Goal: Task Accomplishment & Management: Manage account settings

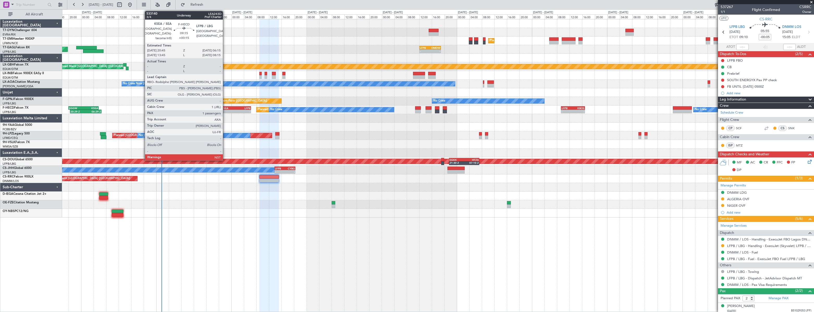
click at [225, 109] on div "20:45 Z" at bounding box center [228, 110] width 14 height 3
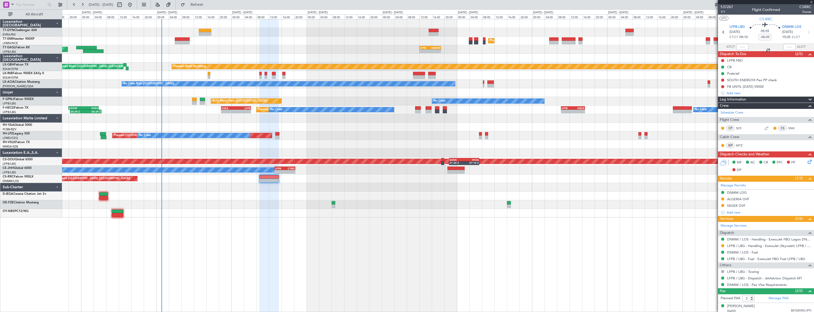
type input "+00:15"
type input "1"
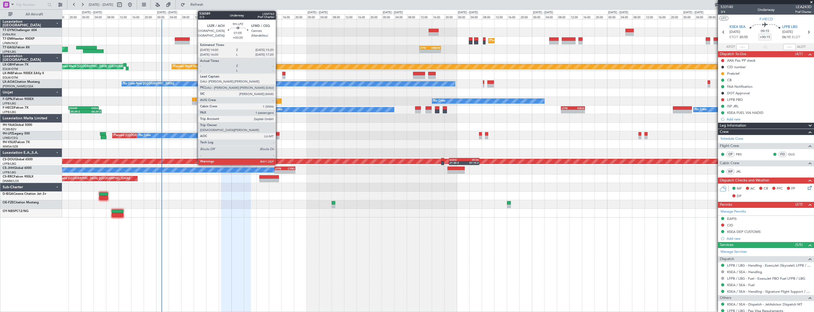
click at [278, 133] on div at bounding box center [277, 134] width 4 height 4
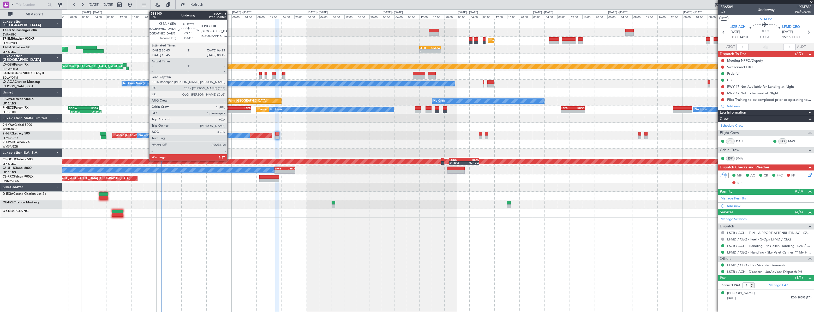
click at [230, 106] on div "KSEA" at bounding box center [228, 107] width 14 height 3
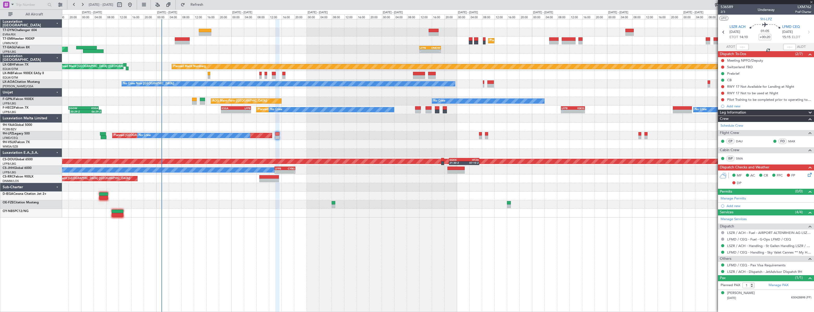
type input "+00:15"
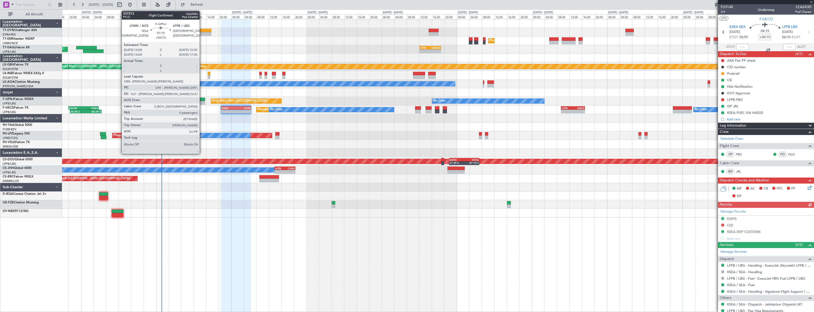
click at [202, 98] on div at bounding box center [202, 100] width 5 height 4
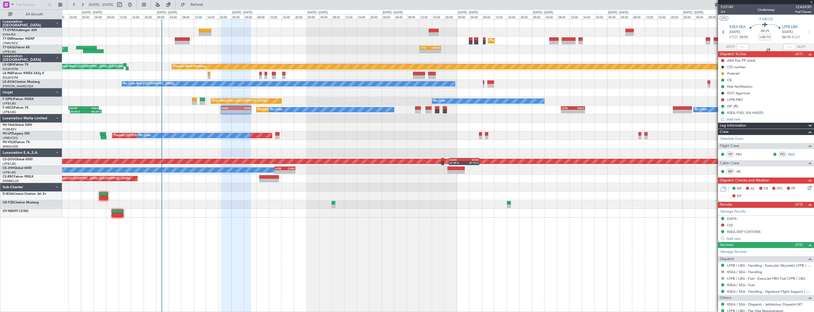
type input "0"
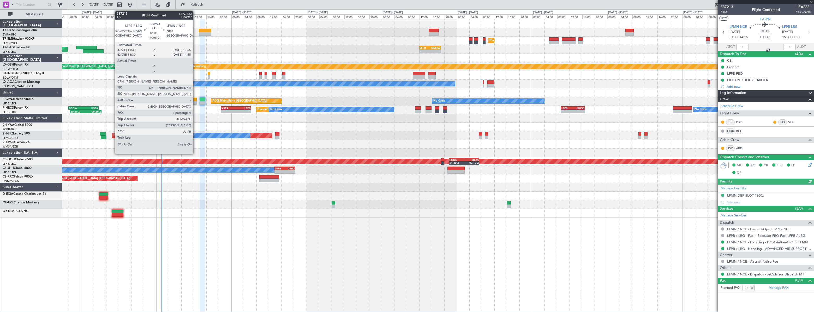
click at [195, 99] on div at bounding box center [194, 100] width 5 height 4
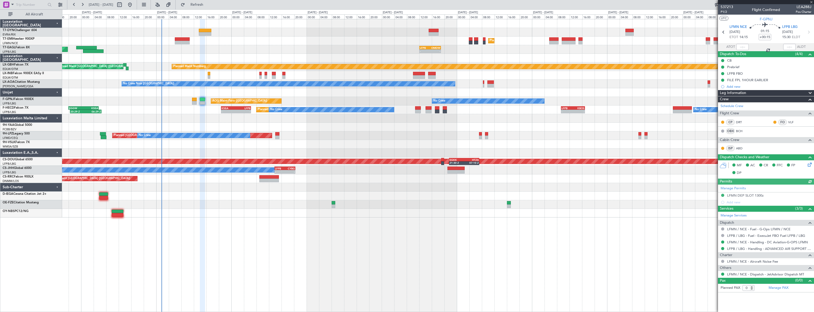
type input "+00:10"
type input "3"
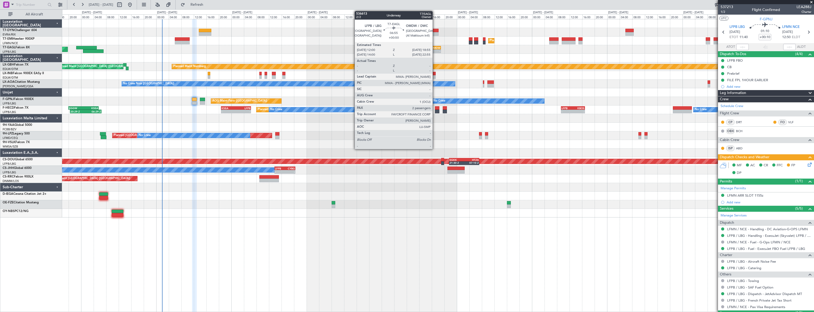
click at [435, 46] on div "OMDW" at bounding box center [435, 47] width 10 height 3
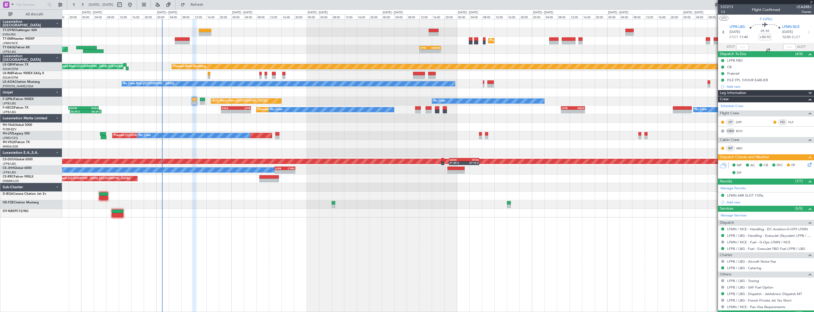
type input "+00:50"
type input "2"
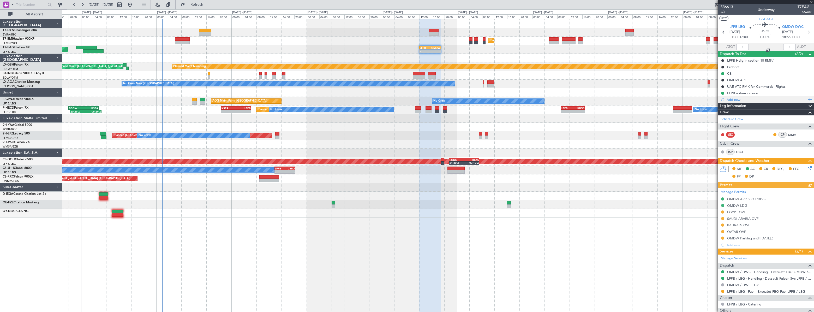
click at [723, 98] on div at bounding box center [722, 99] width 3 height 3
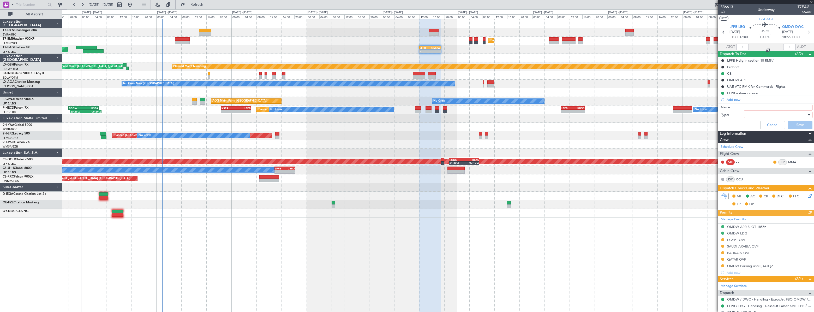
click at [748, 106] on input "Name:" at bounding box center [778, 108] width 69 height 6
type input "Timings TBC"
click at [761, 115] on div at bounding box center [776, 115] width 61 height 8
click at [760, 125] on span "Generic" at bounding box center [775, 125] width 61 height 8
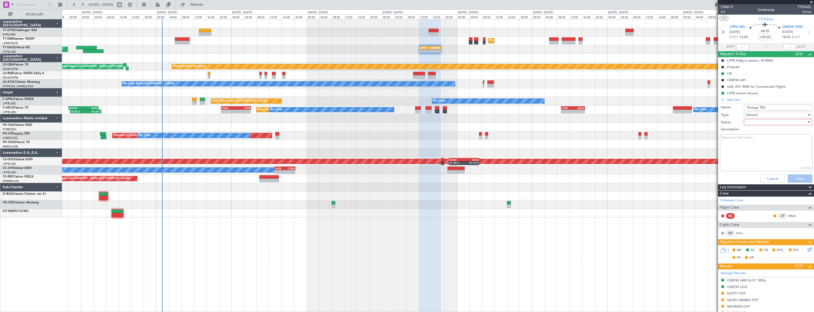
click at [760, 124] on div at bounding box center [776, 122] width 61 height 8
click at [754, 133] on span "Not Started" at bounding box center [775, 133] width 61 height 8
click at [770, 157] on textarea "Description:" at bounding box center [766, 152] width 92 height 37
click at [770, 137] on textarea "Pending confirmation" at bounding box center [766, 152] width 92 height 37
type textarea "Pending confirmation of schedule from Capt. [GEOGRAPHIC_DATA]."
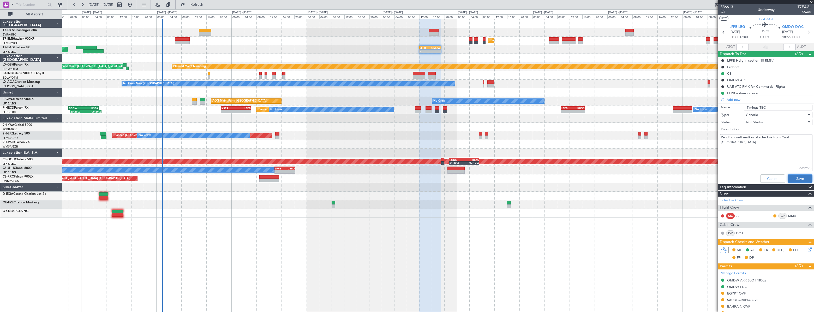
click at [797, 176] on button "Save" at bounding box center [800, 178] width 25 height 8
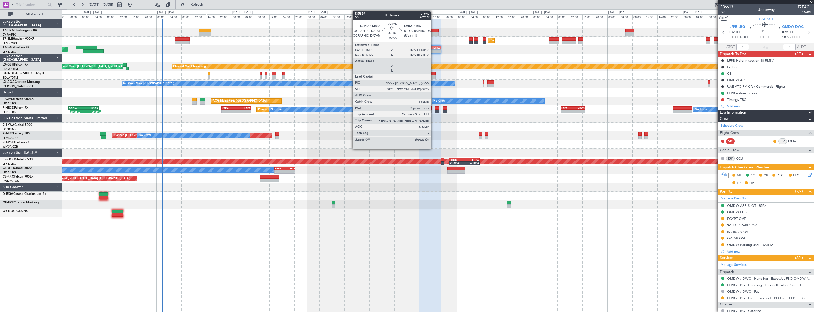
click at [433, 29] on div at bounding box center [434, 31] width 10 height 4
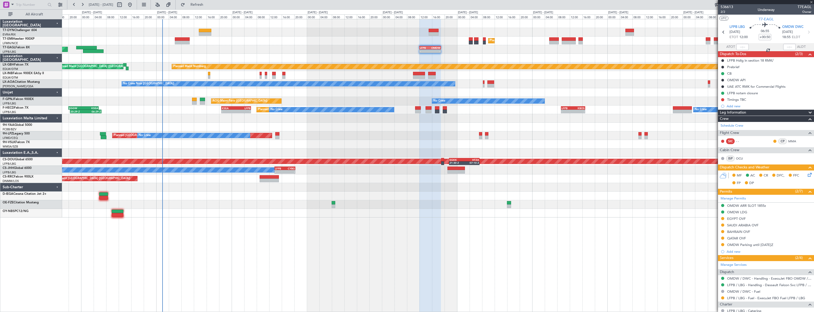
type input "3"
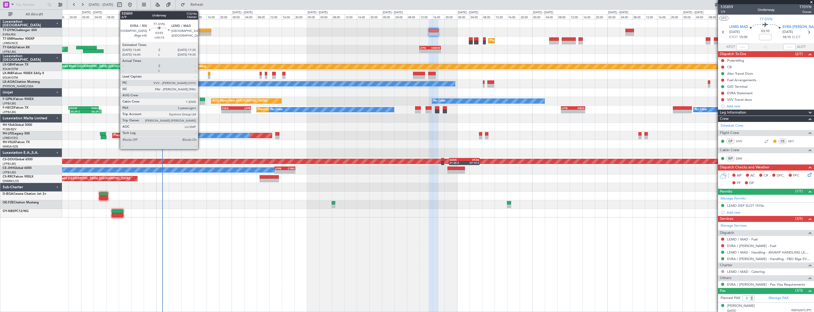
click at [200, 29] on div at bounding box center [205, 31] width 13 height 4
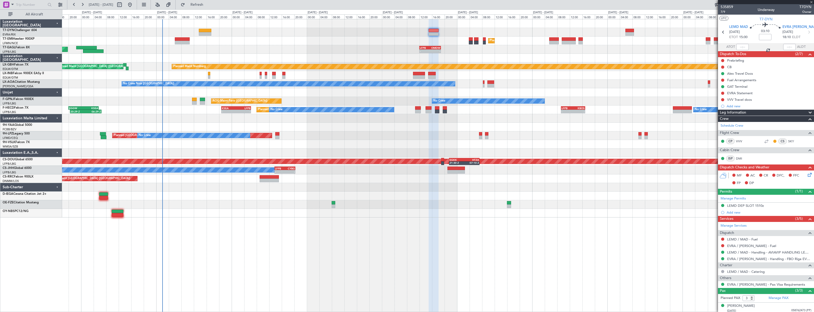
type input "+00:15"
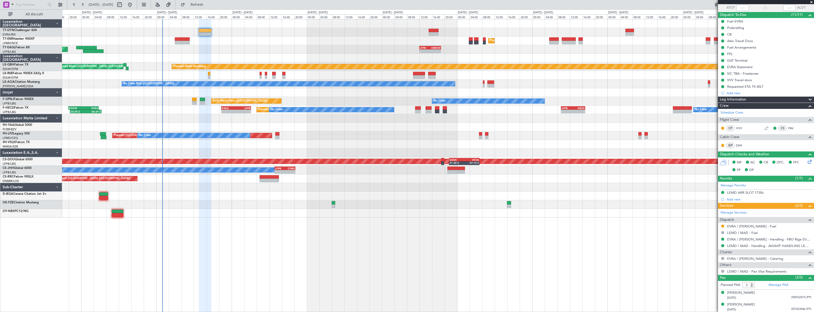
scroll to position [51, 0]
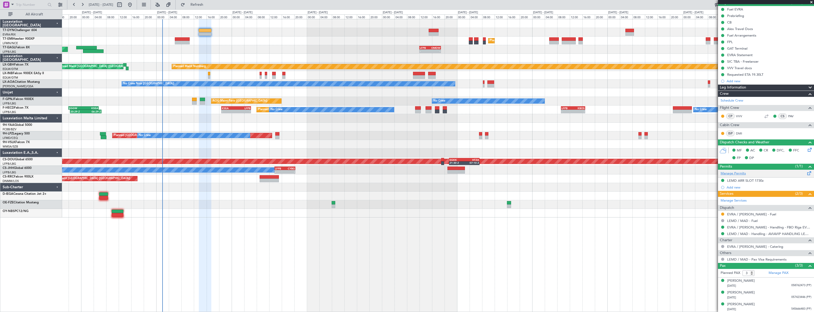
click at [741, 175] on link "Manage Permits" at bounding box center [732, 173] width 25 height 5
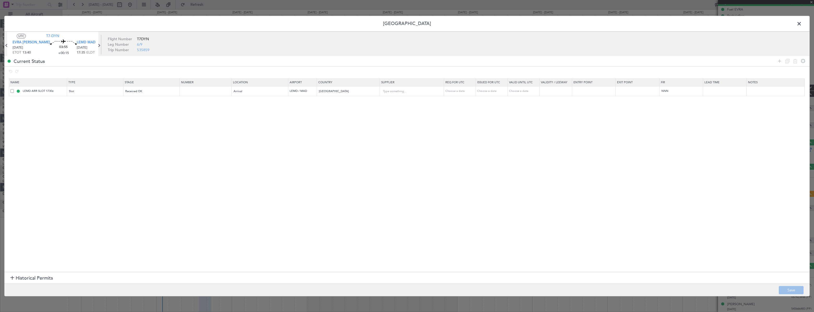
click at [802, 25] on span at bounding box center [802, 25] width 0 height 10
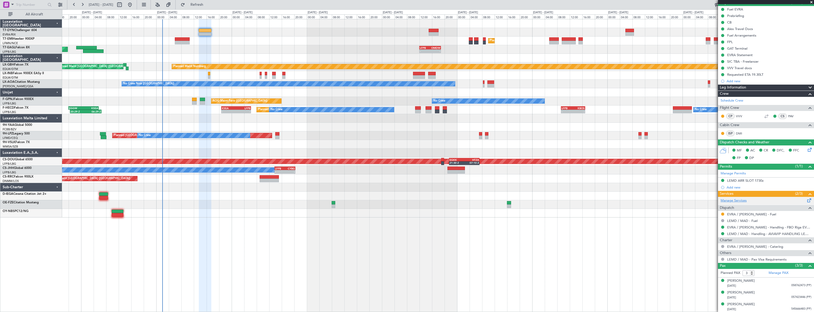
click at [739, 200] on link "Manage Services" at bounding box center [733, 200] width 26 height 5
click at [208, 6] on span "Refresh" at bounding box center [197, 5] width 22 height 4
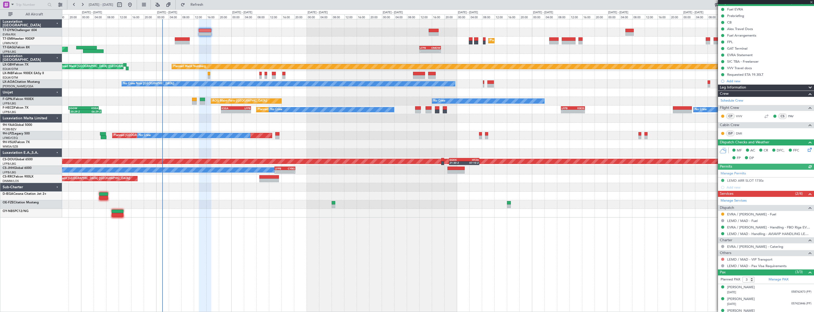
click at [721, 257] on button at bounding box center [722, 258] width 3 height 3
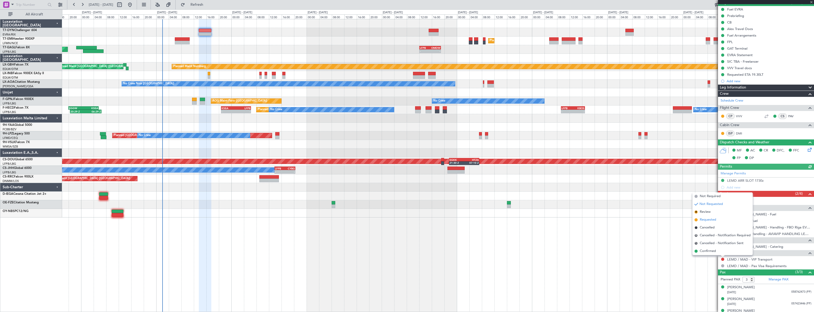
click at [707, 219] on span "Requested" at bounding box center [708, 219] width 16 height 5
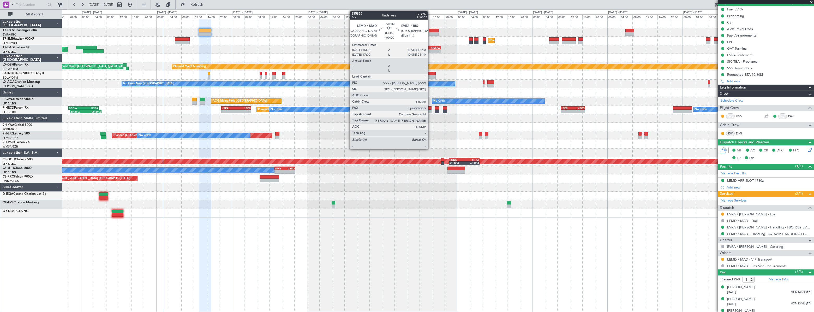
click at [430, 29] on div at bounding box center [434, 31] width 10 height 4
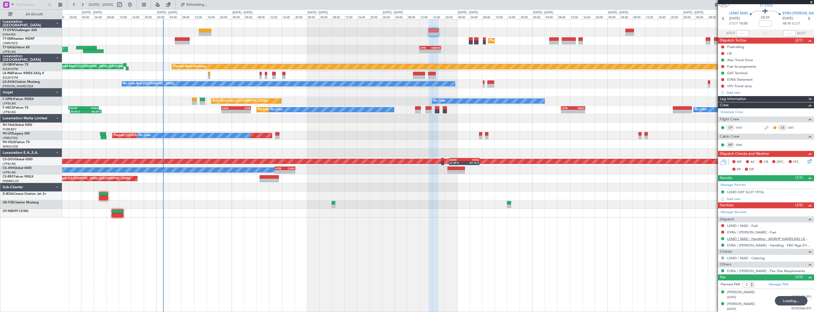
scroll to position [25, 0]
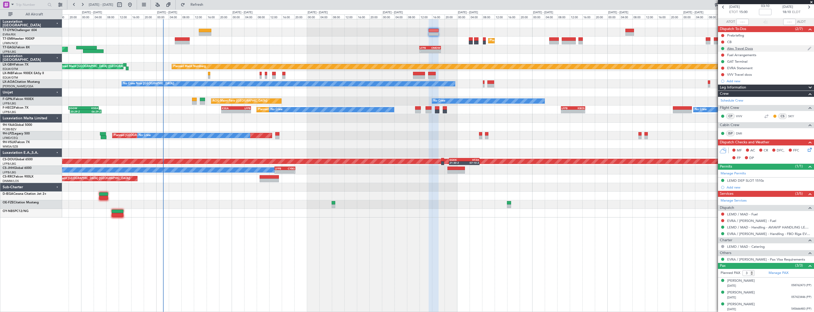
click at [758, 49] on div "Alex Travel Docs" at bounding box center [766, 48] width 96 height 7
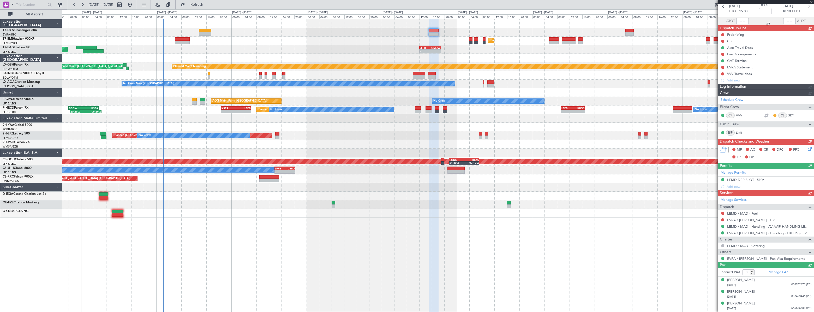
scroll to position [25, 0]
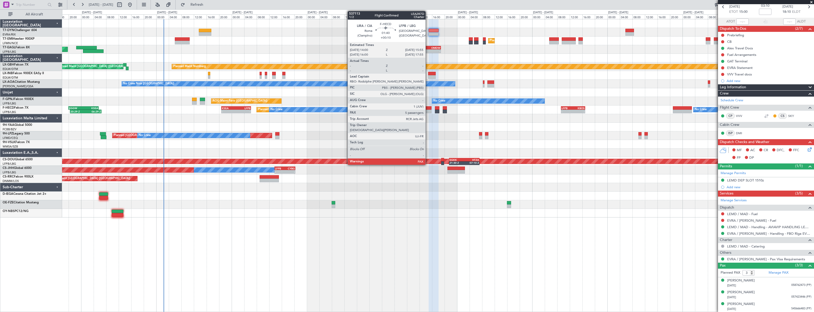
click at [428, 109] on div at bounding box center [428, 108] width 6 height 4
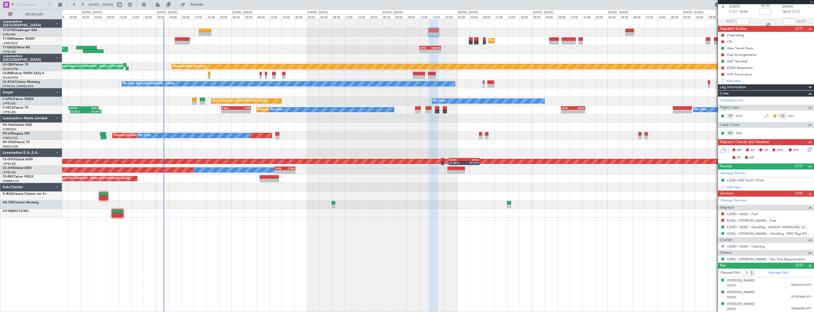
type input "+00:10"
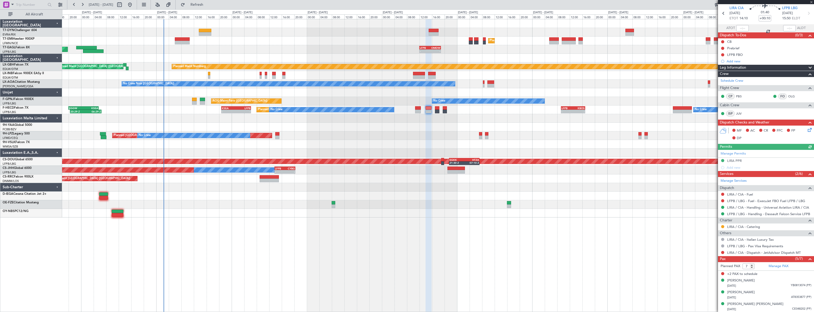
scroll to position [42, 0]
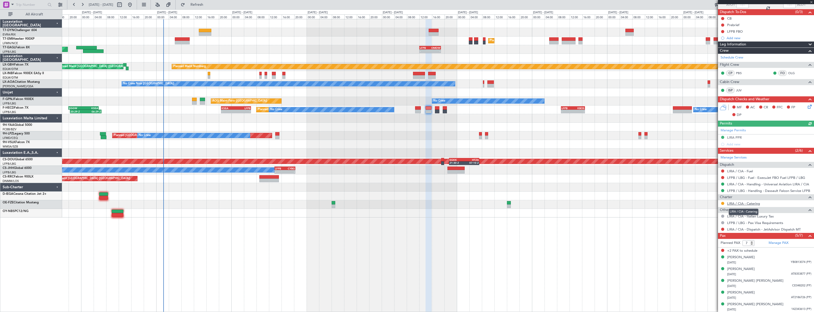
click at [755, 203] on link "LIRA / CIA - Catering" at bounding box center [743, 203] width 33 height 4
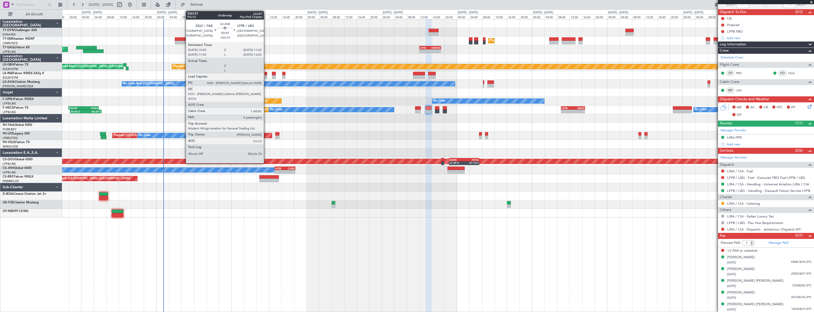
click at [266, 73] on div at bounding box center [266, 74] width 3 height 4
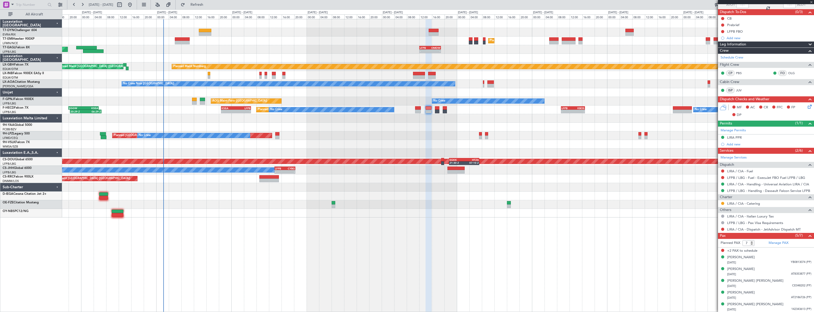
type input "0"
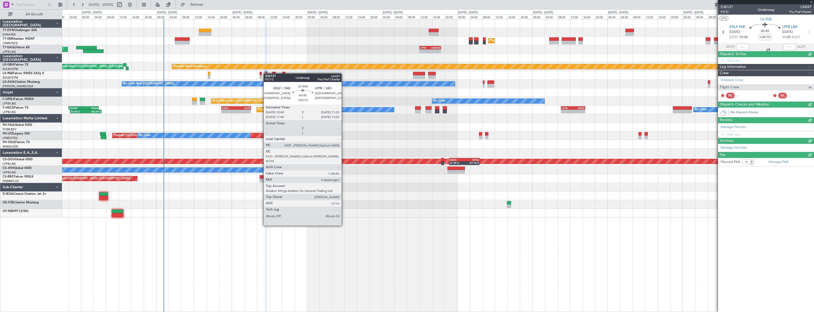
scroll to position [0, 0]
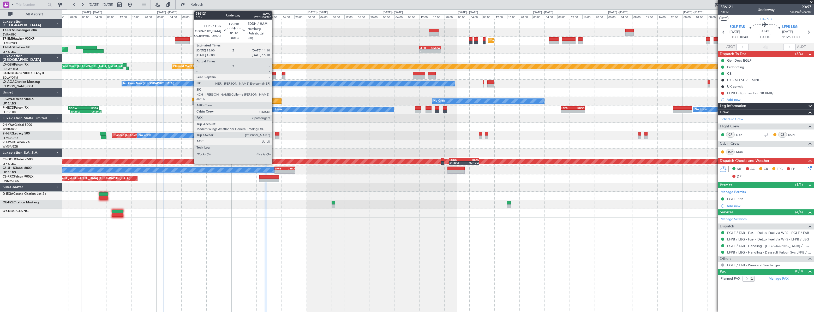
click at [274, 74] on div at bounding box center [274, 74] width 4 height 4
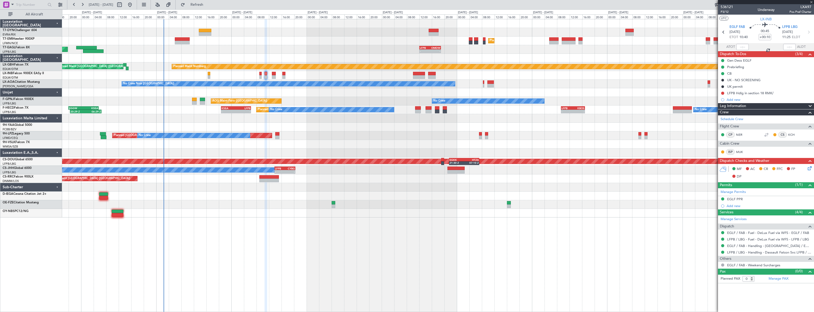
type input "+00:05"
type input "2"
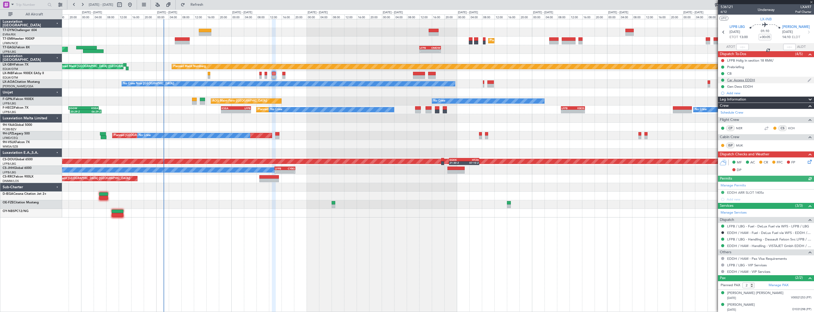
click at [755, 80] on div "Car Access EDDH" at bounding box center [766, 80] width 96 height 7
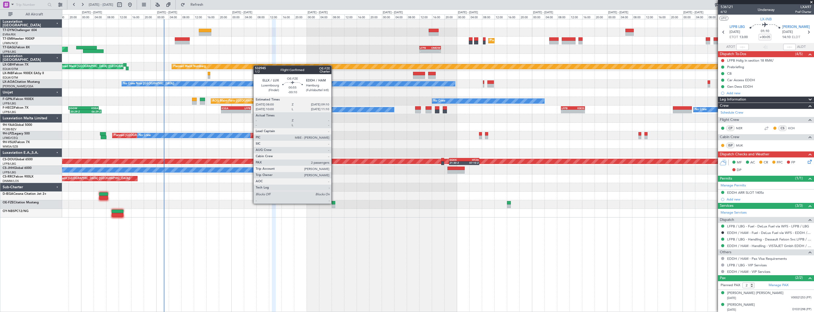
click at [334, 203] on div at bounding box center [334, 203] width 4 height 4
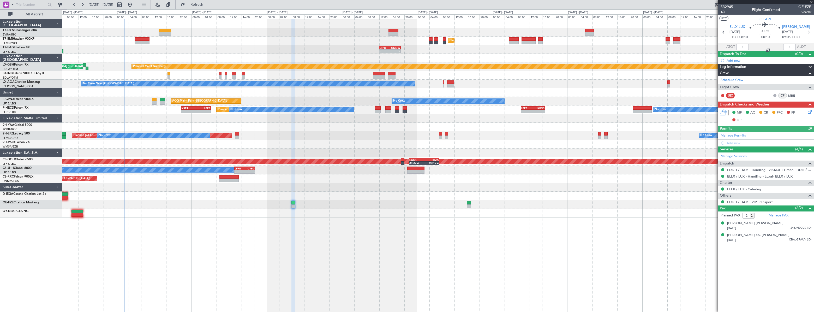
click at [394, 223] on div "Unplanned Maint [GEOGRAPHIC_DATA] (Riga Intl) Planned Maint [GEOGRAPHIC_DATA] -…" at bounding box center [438, 165] width 752 height 293
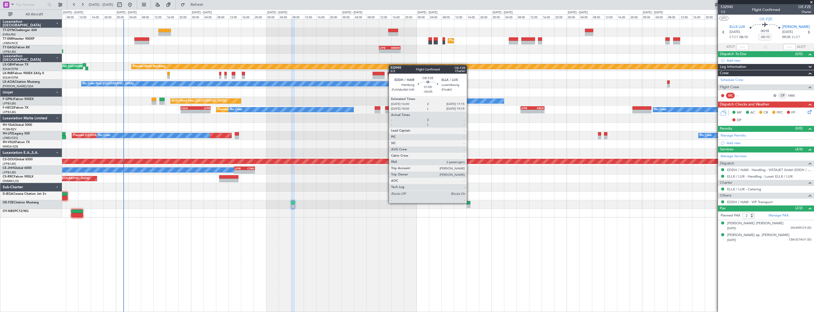
click at [469, 202] on div at bounding box center [468, 203] width 4 height 4
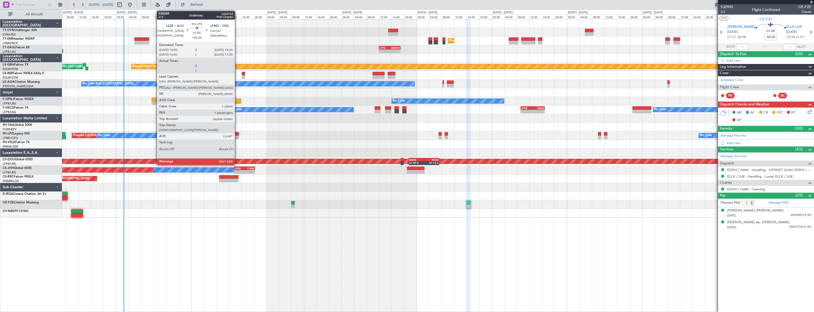
click at [237, 133] on div at bounding box center [237, 134] width 4 height 4
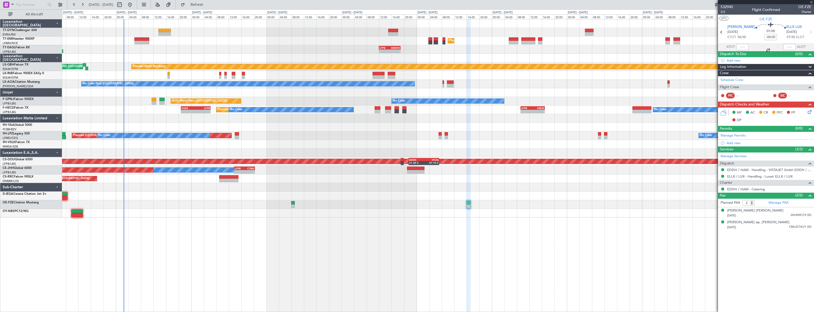
type input "+00:20"
type input "1"
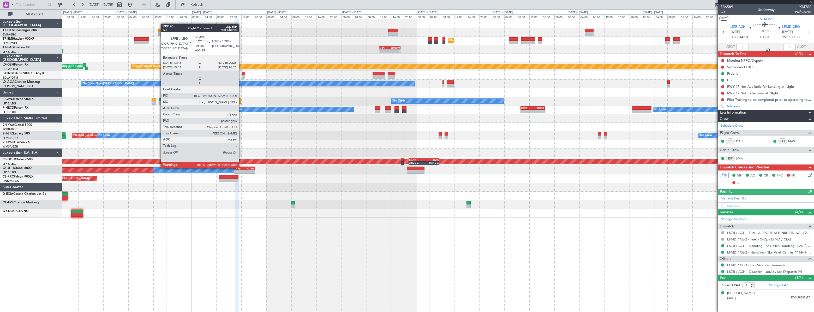
click at [241, 167] on div "LFPB" at bounding box center [240, 168] width 10 height 3
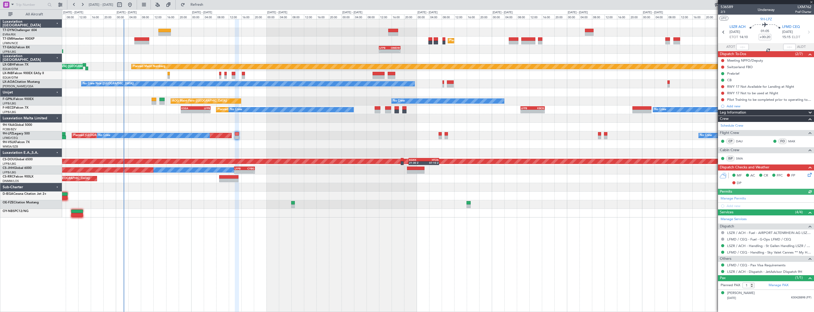
type input "+00:25"
type input "2"
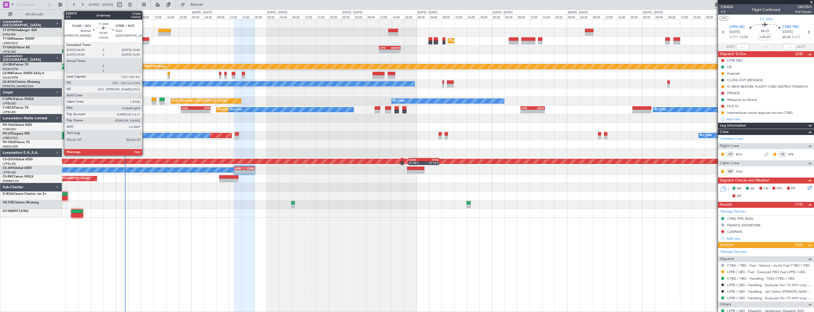
click at [145, 41] on div at bounding box center [141, 43] width 15 height 4
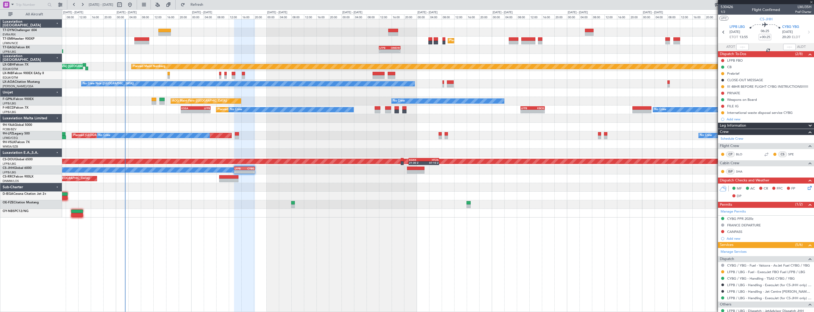
type input "+00:55"
type input "4"
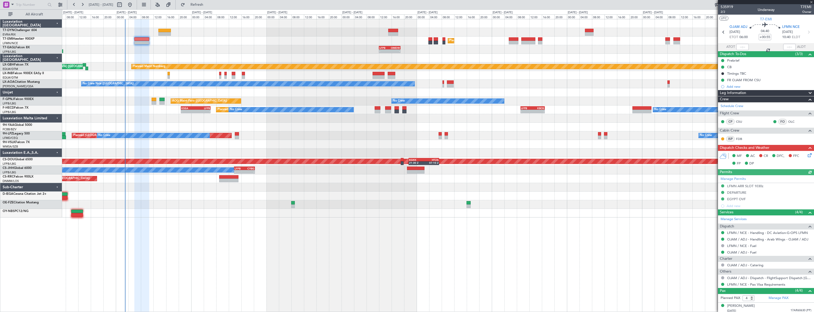
scroll to position [37, 0]
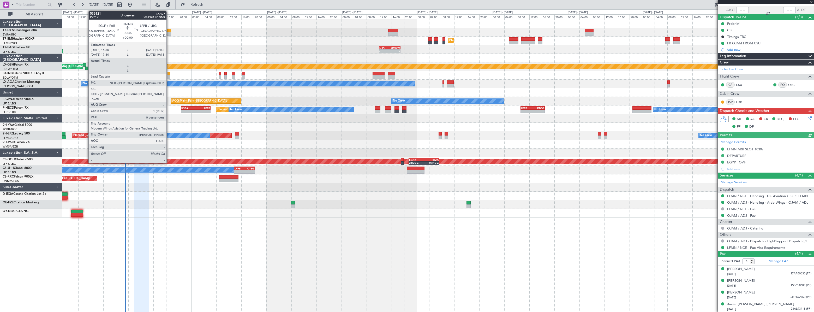
click at [169, 73] on div at bounding box center [168, 74] width 3 height 4
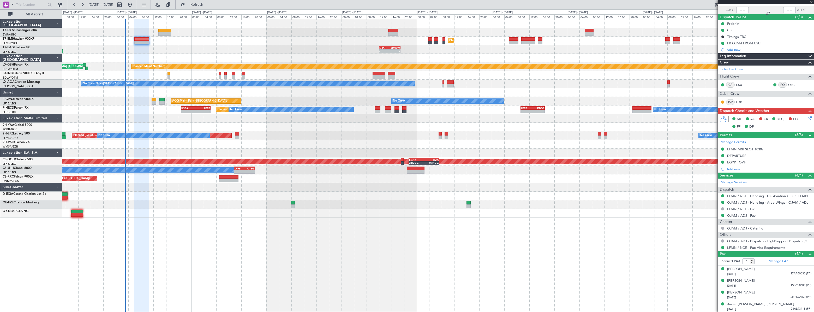
type input "0"
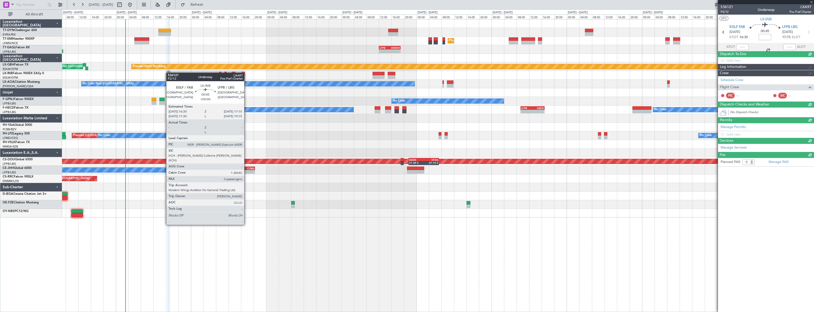
click at [169, 73] on div at bounding box center [168, 74] width 3 height 4
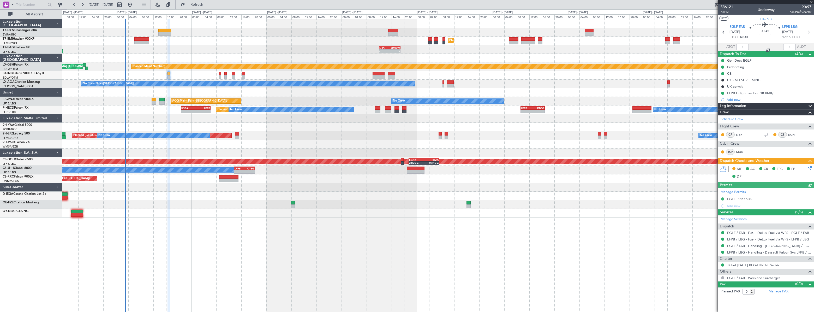
click at [810, 170] on article "536121 P2/12 Underway LXA97 Pos Pref Charter UTC LX-INB EGLF FAB [DATE] ETOT 16…" at bounding box center [766, 158] width 96 height 308
click at [810, 167] on icon at bounding box center [809, 167] width 4 height 4
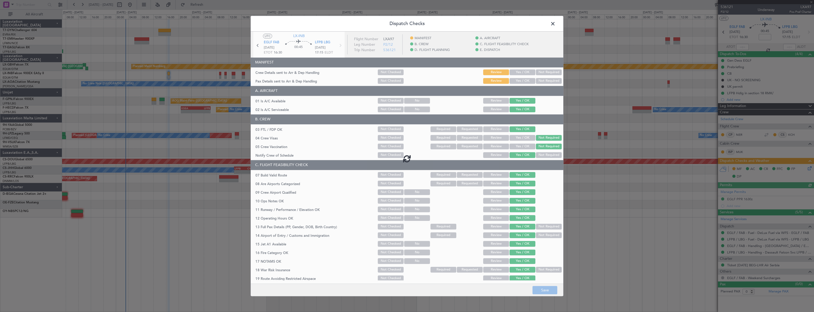
click at [526, 69] on div at bounding box center [407, 159] width 313 height 254
click at [524, 72] on div at bounding box center [407, 159] width 313 height 254
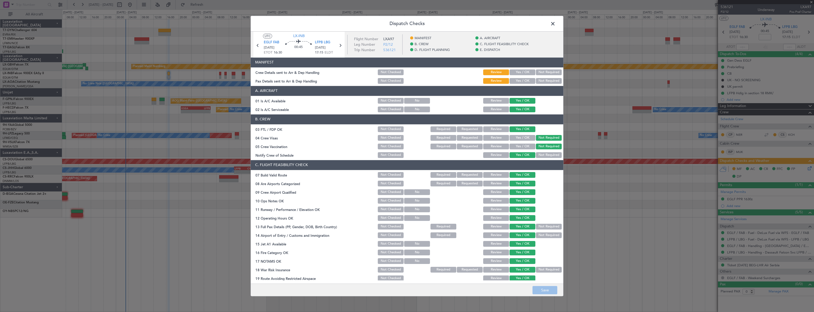
click at [523, 72] on button "Yes / OK" at bounding box center [522, 72] width 26 height 6
click at [523, 78] on button "Yes / OK" at bounding box center [522, 81] width 26 height 6
click at [538, 287] on button "Save" at bounding box center [544, 290] width 25 height 8
click at [555, 23] on span at bounding box center [555, 25] width 0 height 10
